Goal: Information Seeking & Learning: Learn about a topic

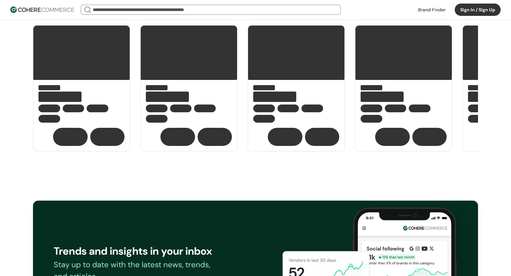
scroll to position [1003, 0]
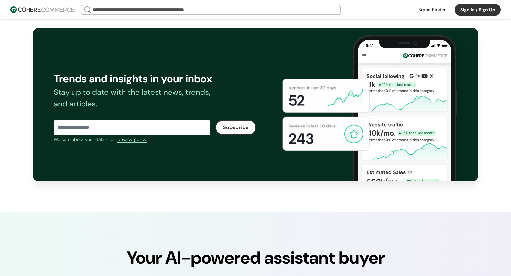
drag, startPoint x: 309, startPoint y: 106, endPoint x: 301, endPoint y: 110, distance: 8.7
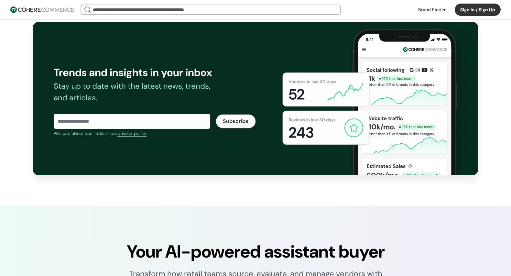
drag, startPoint x: 301, startPoint y: 110, endPoint x: 165, endPoint y: 234, distance: 184.6
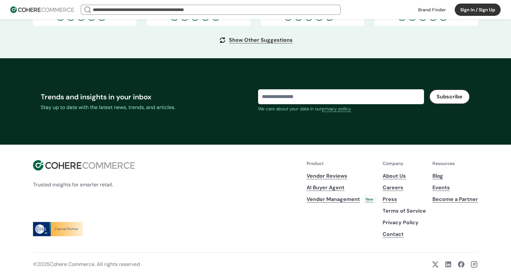
scroll to position [2176, 0]
click at [398, 174] on link "About Us" at bounding box center [404, 176] width 43 height 8
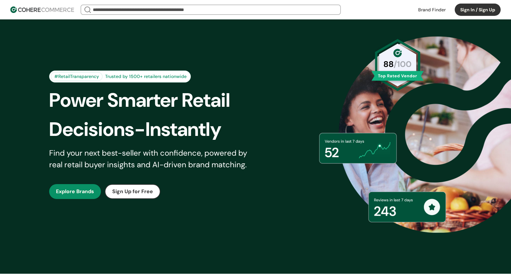
scroll to position [0, 0]
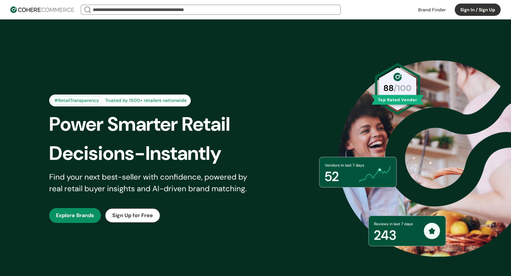
click at [93, 212] on link "button" at bounding box center [75, 215] width 52 height 15
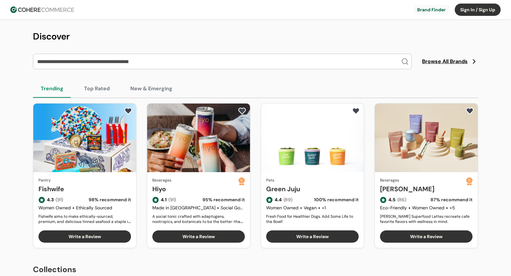
click at [220, 60] on input "search" at bounding box center [218, 61] width 365 height 15
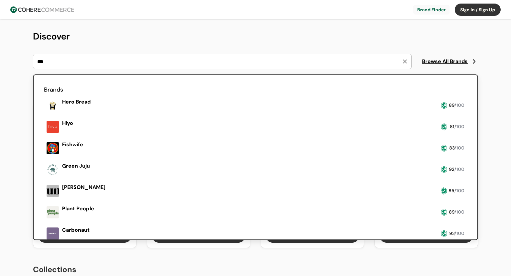
type input "***"
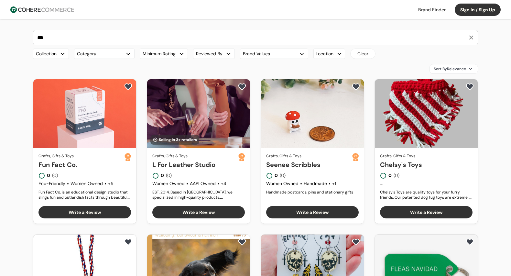
click at [92, 160] on link "Fun Fact Co." at bounding box center [81, 165] width 86 height 10
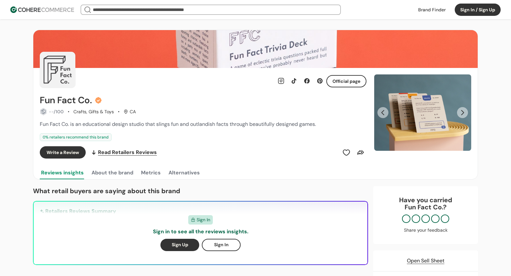
click at [44, 11] on img at bounding box center [42, 9] width 64 height 6
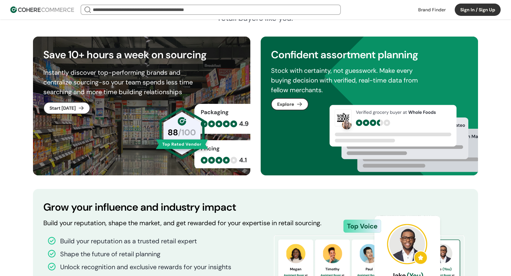
scroll to position [453, 0]
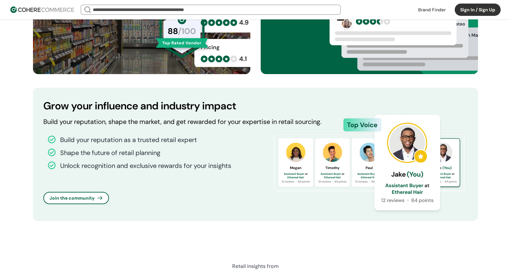
click at [103, 194] on link "button" at bounding box center [76, 197] width 64 height 11
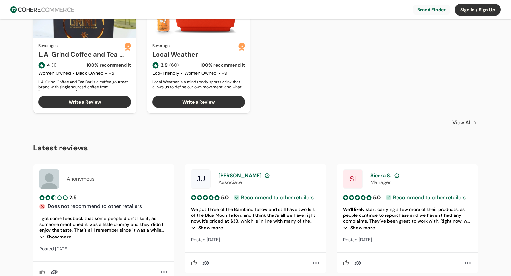
scroll to position [518, 0]
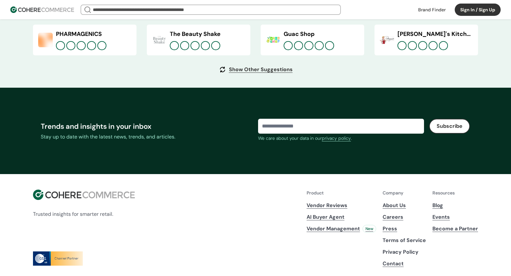
scroll to position [2450, 0]
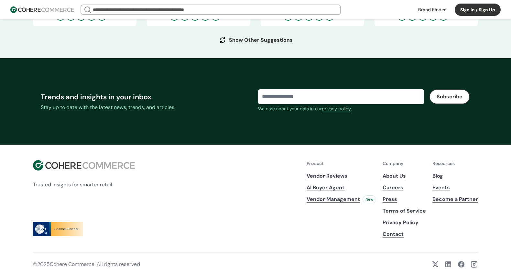
scroll to position [2450, 0]
click at [397, 177] on link "About Us" at bounding box center [404, 176] width 43 height 8
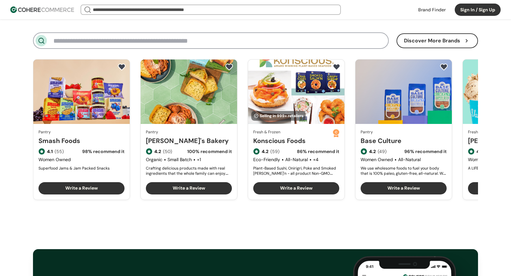
scroll to position [938, 0]
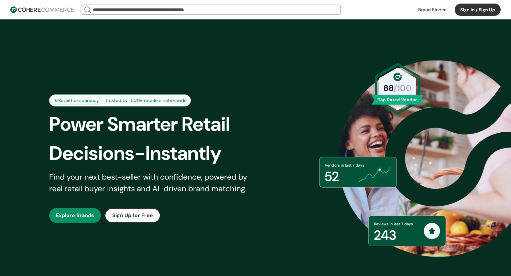
click at [87, 213] on link "button" at bounding box center [75, 215] width 52 height 15
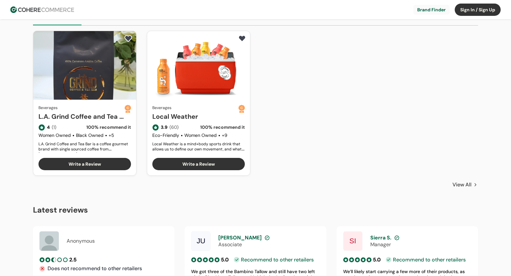
scroll to position [453, 0]
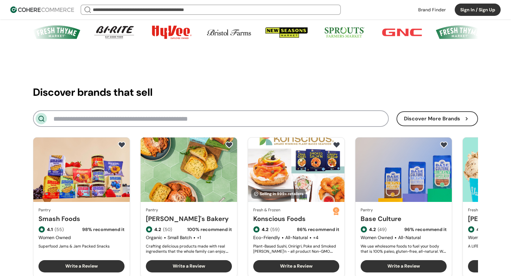
scroll to position [744, 0]
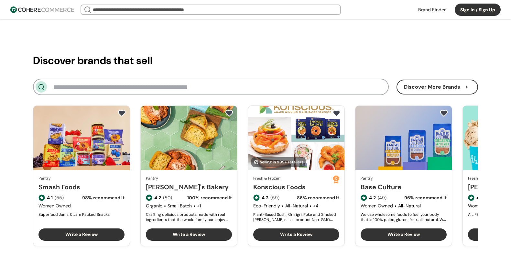
click at [207, 182] on link "[PERSON_NAME]'s Bakery" at bounding box center [189, 187] width 86 height 10
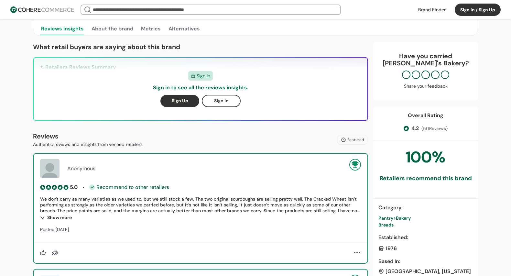
scroll to position [97, 0]
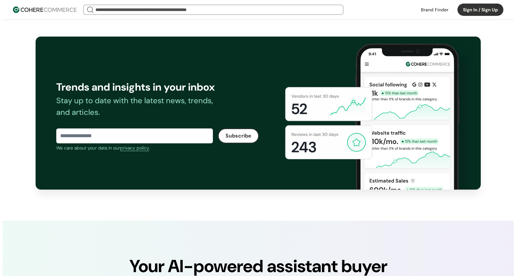
scroll to position [1197, 0]
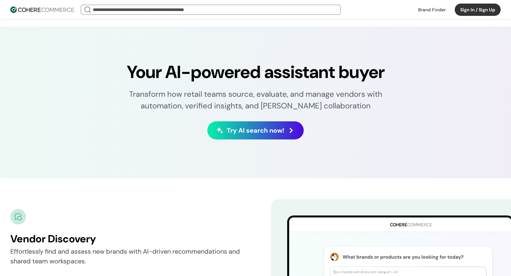
click at [263, 135] on span "Try AI search now!" at bounding box center [256, 131] width 58 height 10
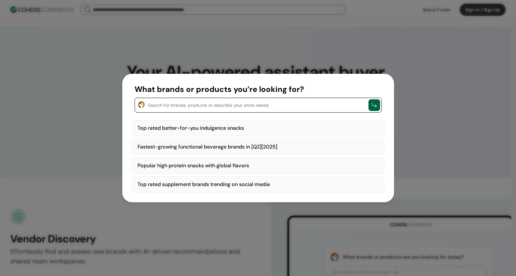
click at [247, 105] on textarea "button" at bounding box center [256, 105] width 217 height 8
type textarea "***"
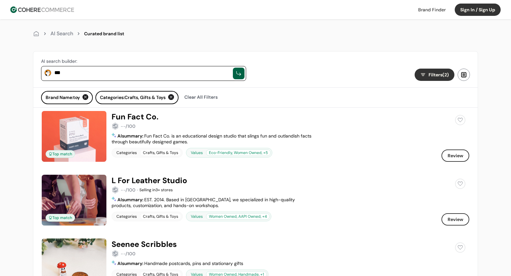
click at [139, 111] on link at bounding box center [256, 111] width 428 height 0
